Goal: Transaction & Acquisition: Purchase product/service

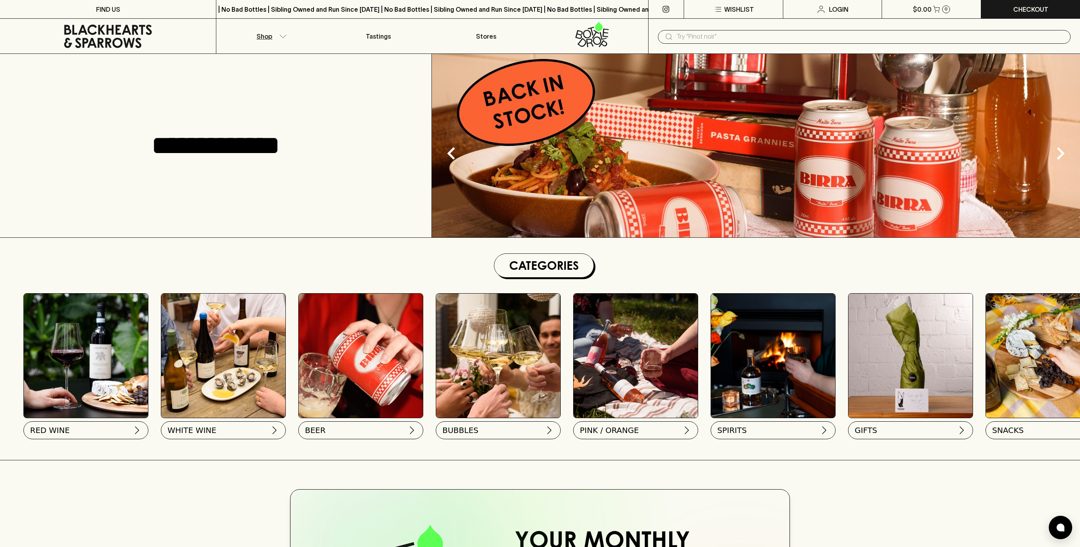
click at [287, 32] on button "Shop" at bounding box center [270, 36] width 108 height 35
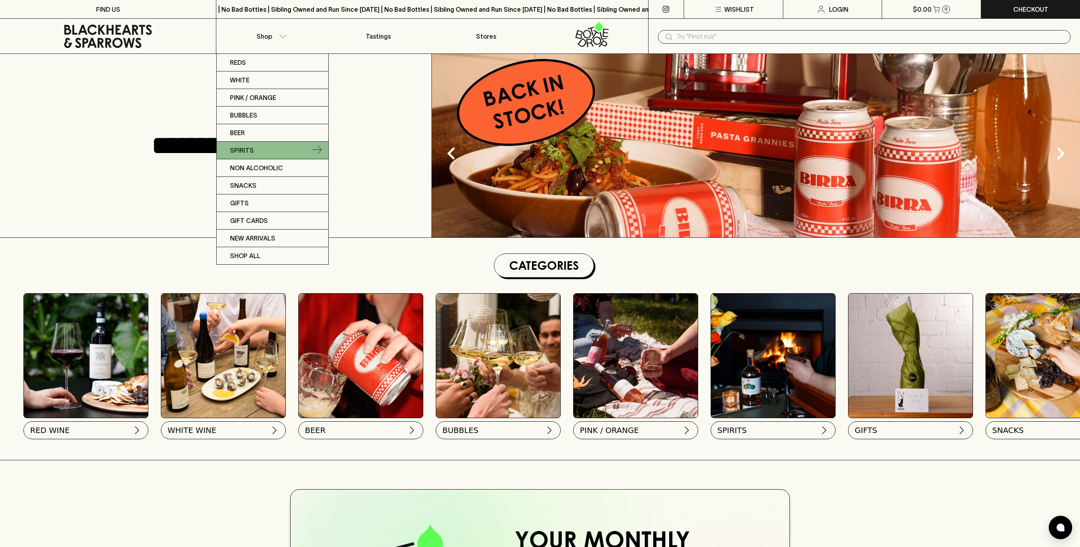
click at [255, 150] on link "Spirits" at bounding box center [273, 151] width 112 height 18
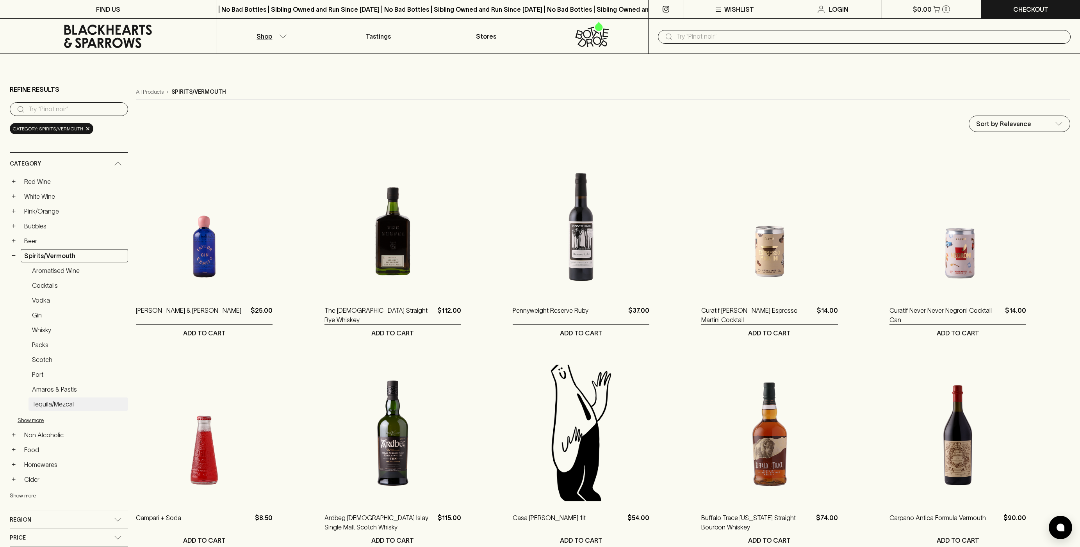
click at [54, 409] on link "Tequila/Mezcal" at bounding box center [79, 404] width 100 height 13
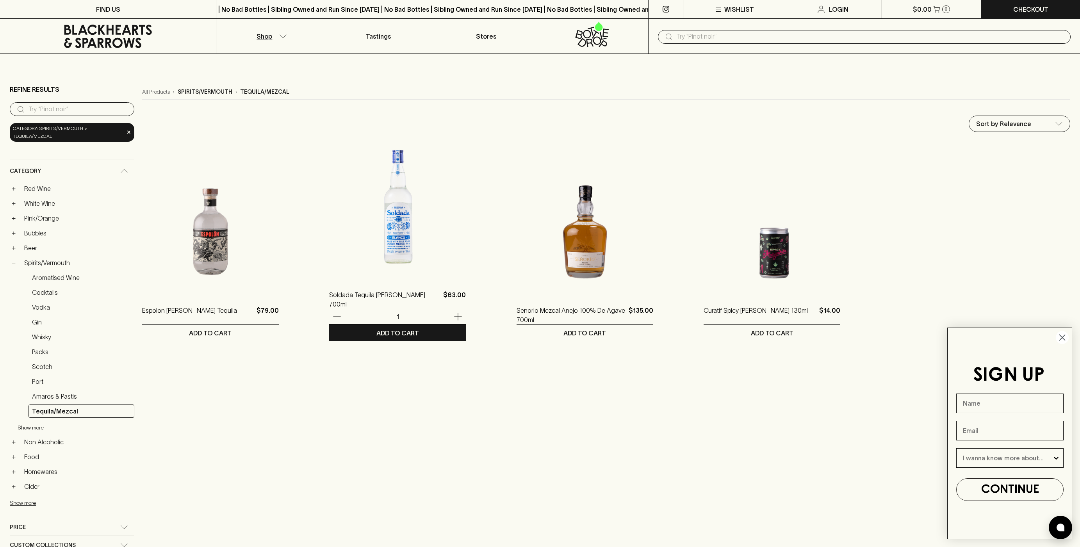
click at [387, 246] on img at bounding box center [397, 210] width 137 height 137
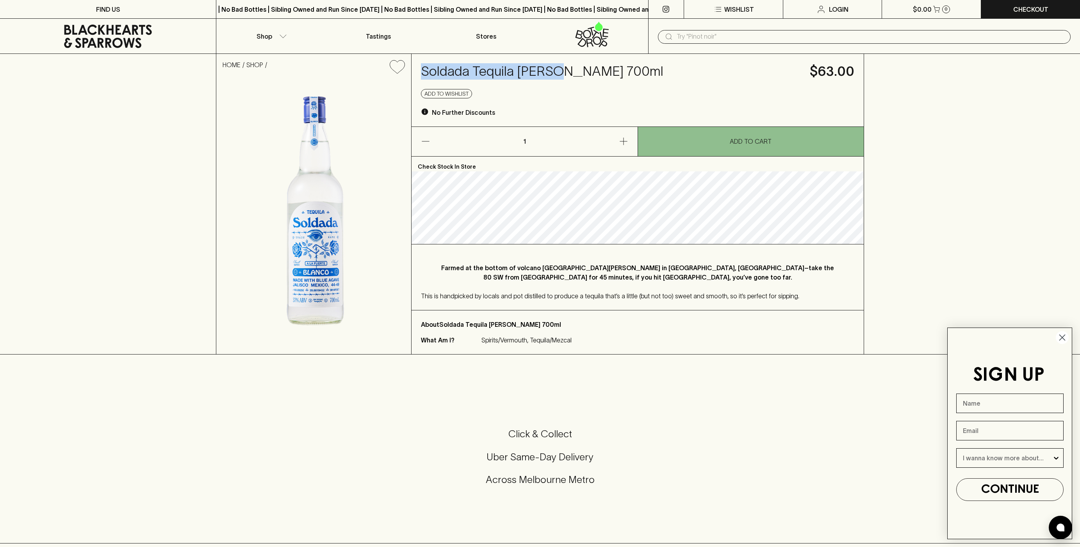
drag, startPoint x: 421, startPoint y: 70, endPoint x: 558, endPoint y: 66, distance: 136.8
click at [558, 66] on h4 "Soldada Tequila [PERSON_NAME] 700ml" at bounding box center [611, 71] width 380 height 16
copy h4 "Soldada Tequila [PERSON_NAME]"
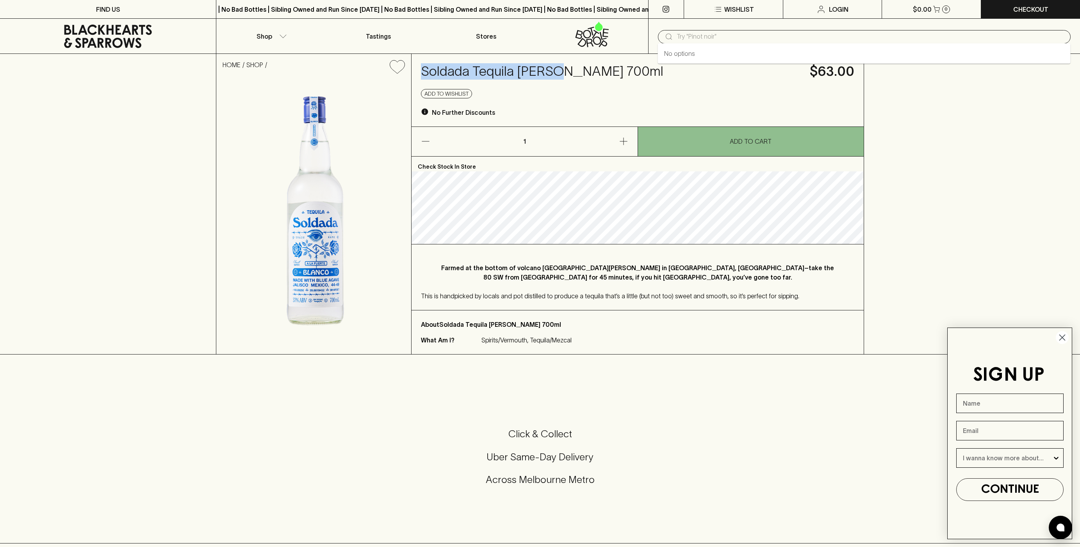
click at [731, 39] on input "text" at bounding box center [871, 36] width 388 height 12
click at [271, 35] on p "Shop" at bounding box center [265, 36] width 16 height 9
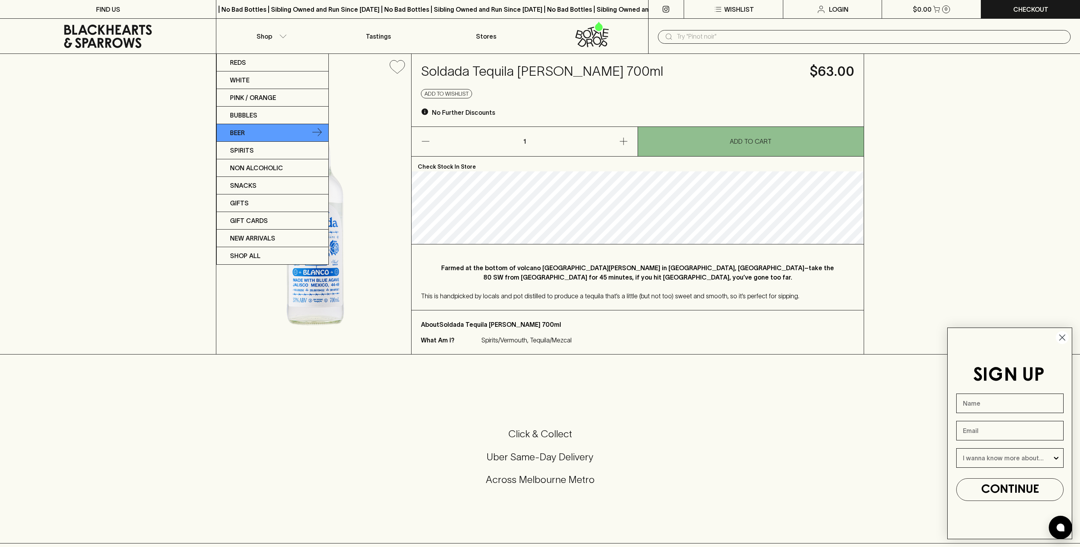
click at [272, 128] on link "Beer" at bounding box center [273, 133] width 112 height 18
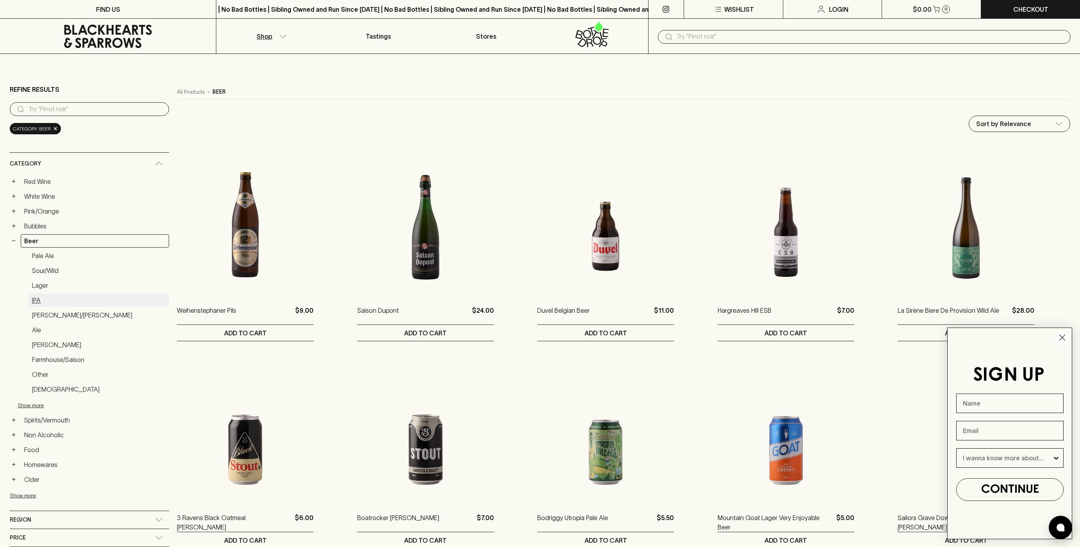
click at [40, 303] on link "IPA" at bounding box center [99, 300] width 141 height 13
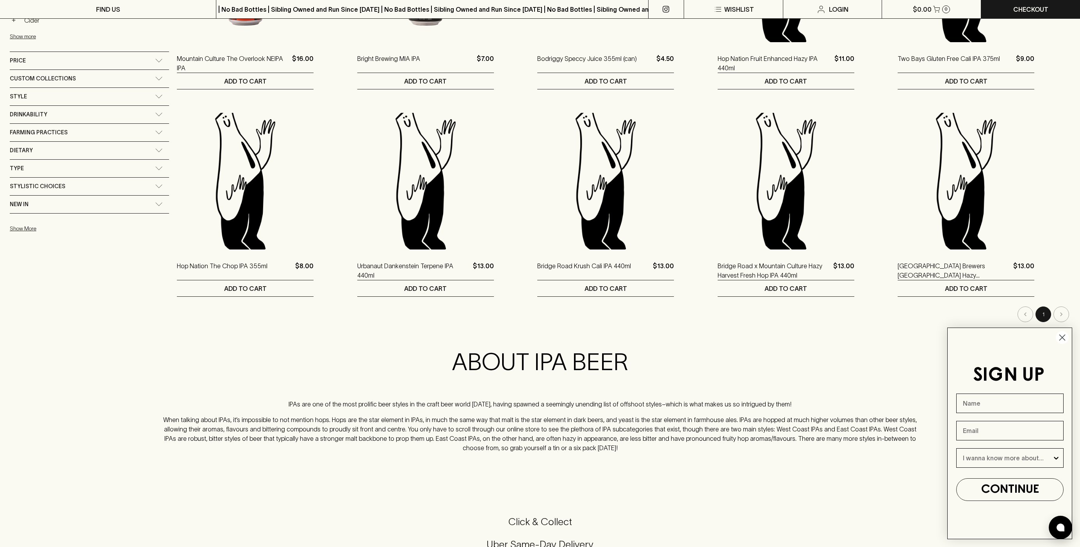
scroll to position [483, 0]
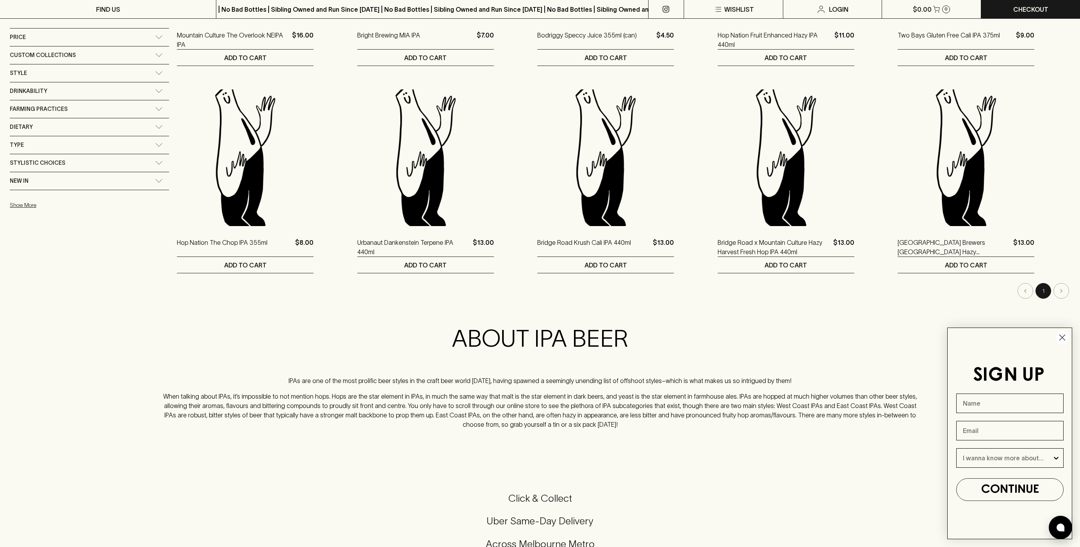
click at [1064, 338] on circle "Close dialog" at bounding box center [1062, 337] width 13 height 13
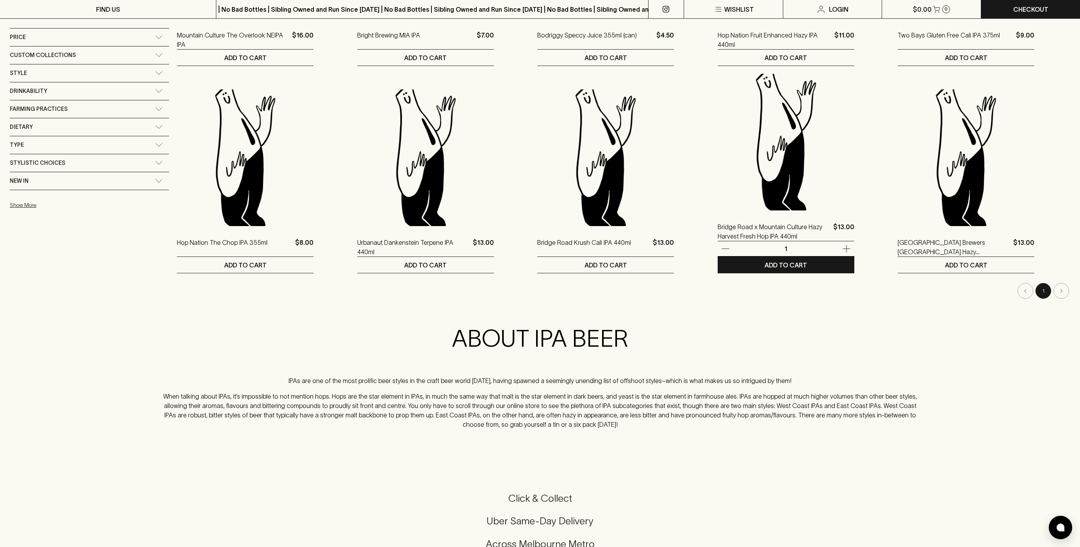
click at [759, 160] on img at bounding box center [786, 142] width 137 height 137
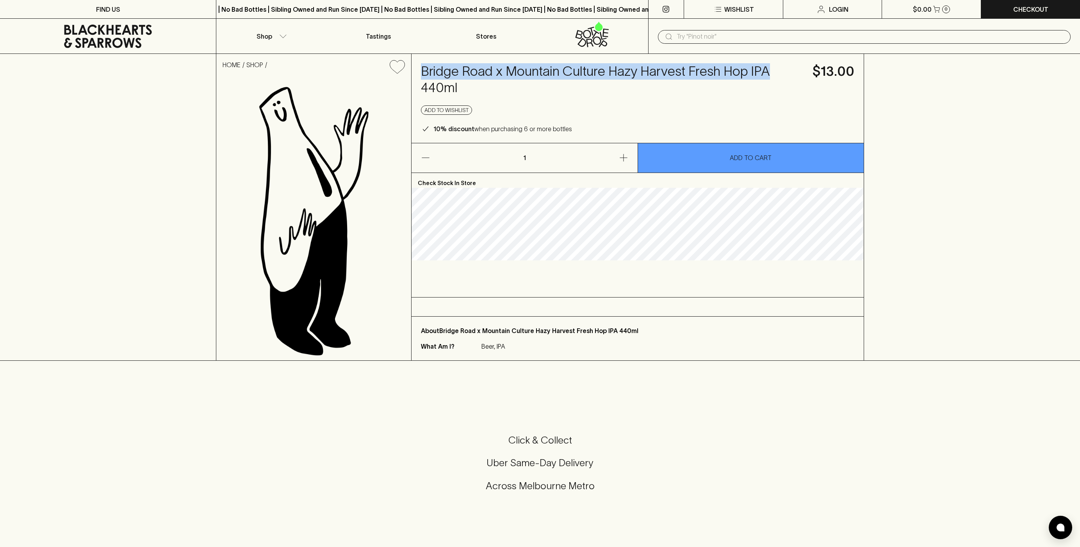
drag, startPoint x: 421, startPoint y: 70, endPoint x: 767, endPoint y: 66, distance: 346.0
click at [767, 66] on h4 "Bridge Road x Mountain Culture Hazy Harvest Fresh Hop IPA 440ml" at bounding box center [612, 79] width 382 height 33
copy h4 "Bridge Road x Mountain Culture Hazy Harvest Fresh Hop IPA"
